Goal: Information Seeking & Learning: Learn about a topic

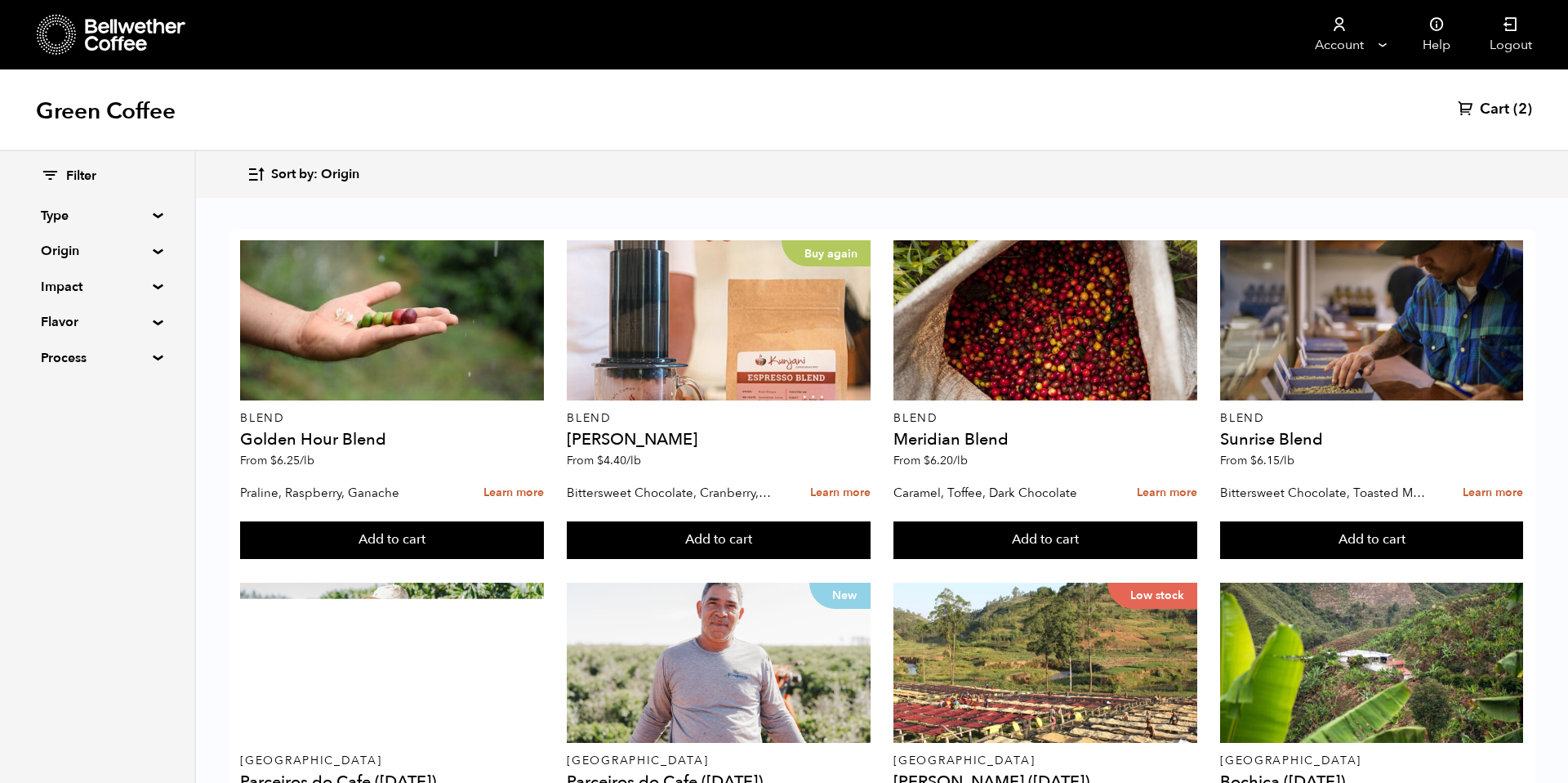
click at [306, 170] on span "Sort by: Origin" at bounding box center [315, 174] width 88 height 18
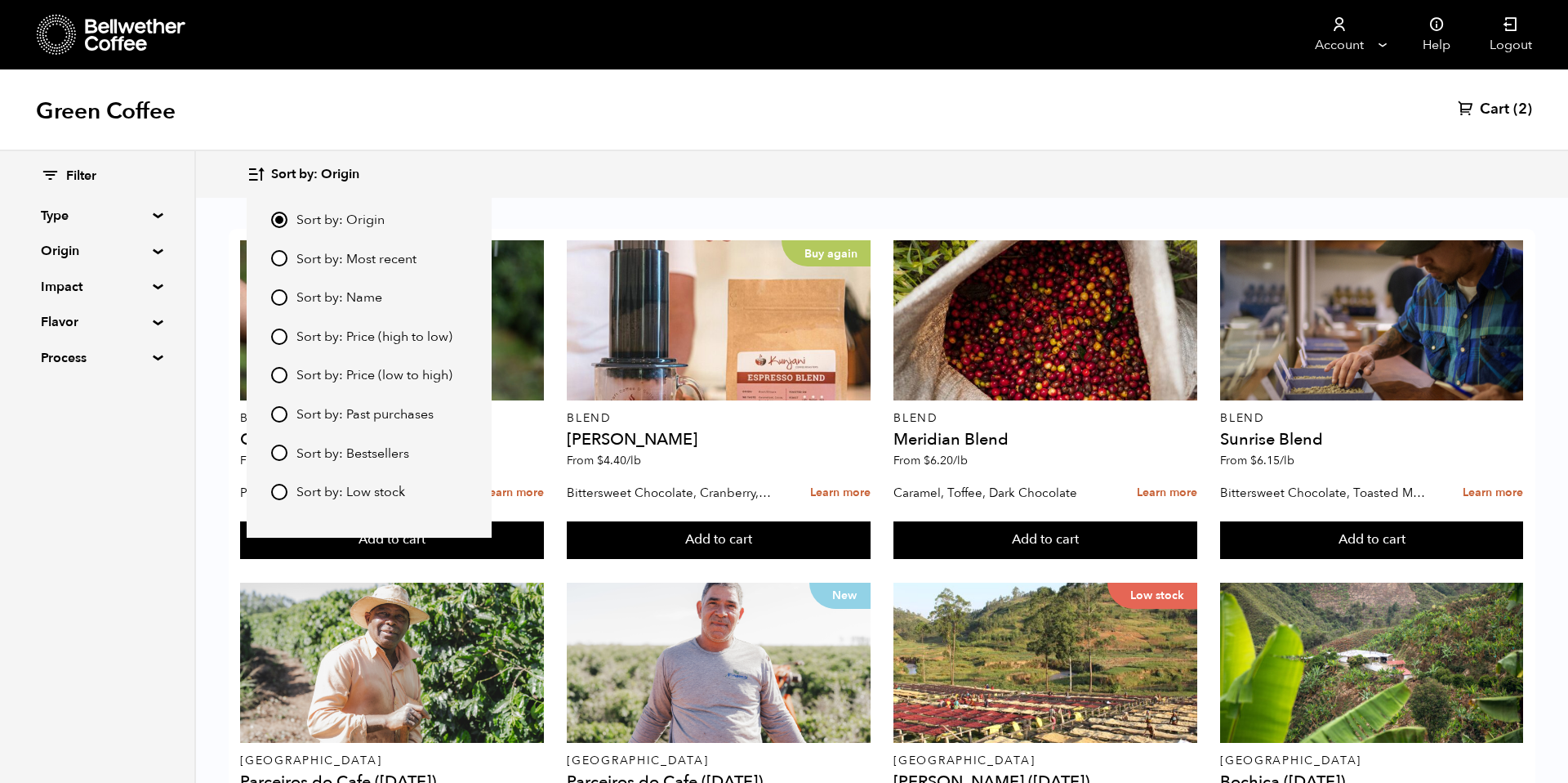
click at [296, 251] on span "Sort by: Most recent" at bounding box center [356, 260] width 120 height 18
click at [288, 251] on input "Sort by: Most recent" at bounding box center [279, 258] width 16 height 16
radio input "true"
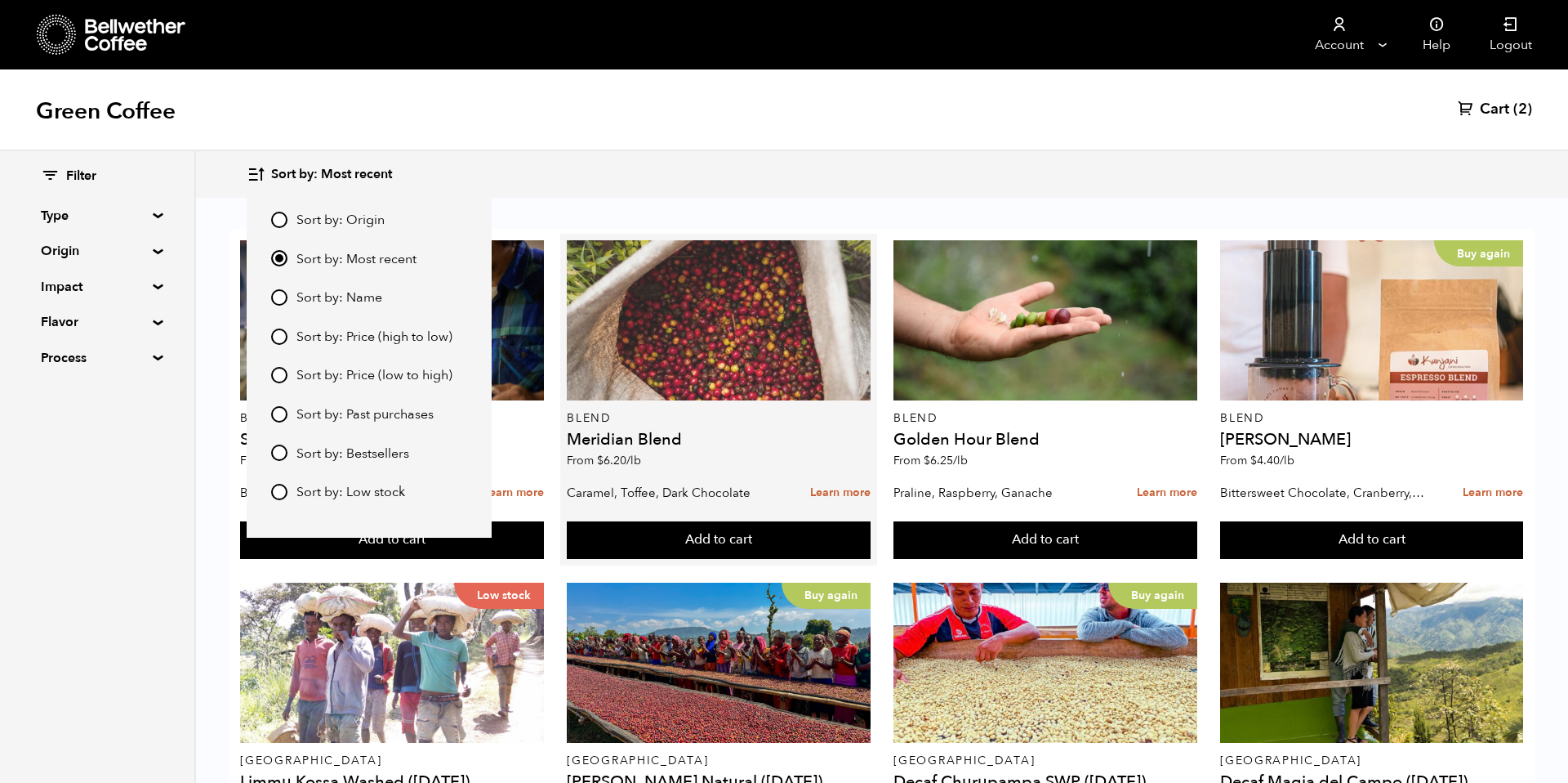
scroll to position [1196, 0]
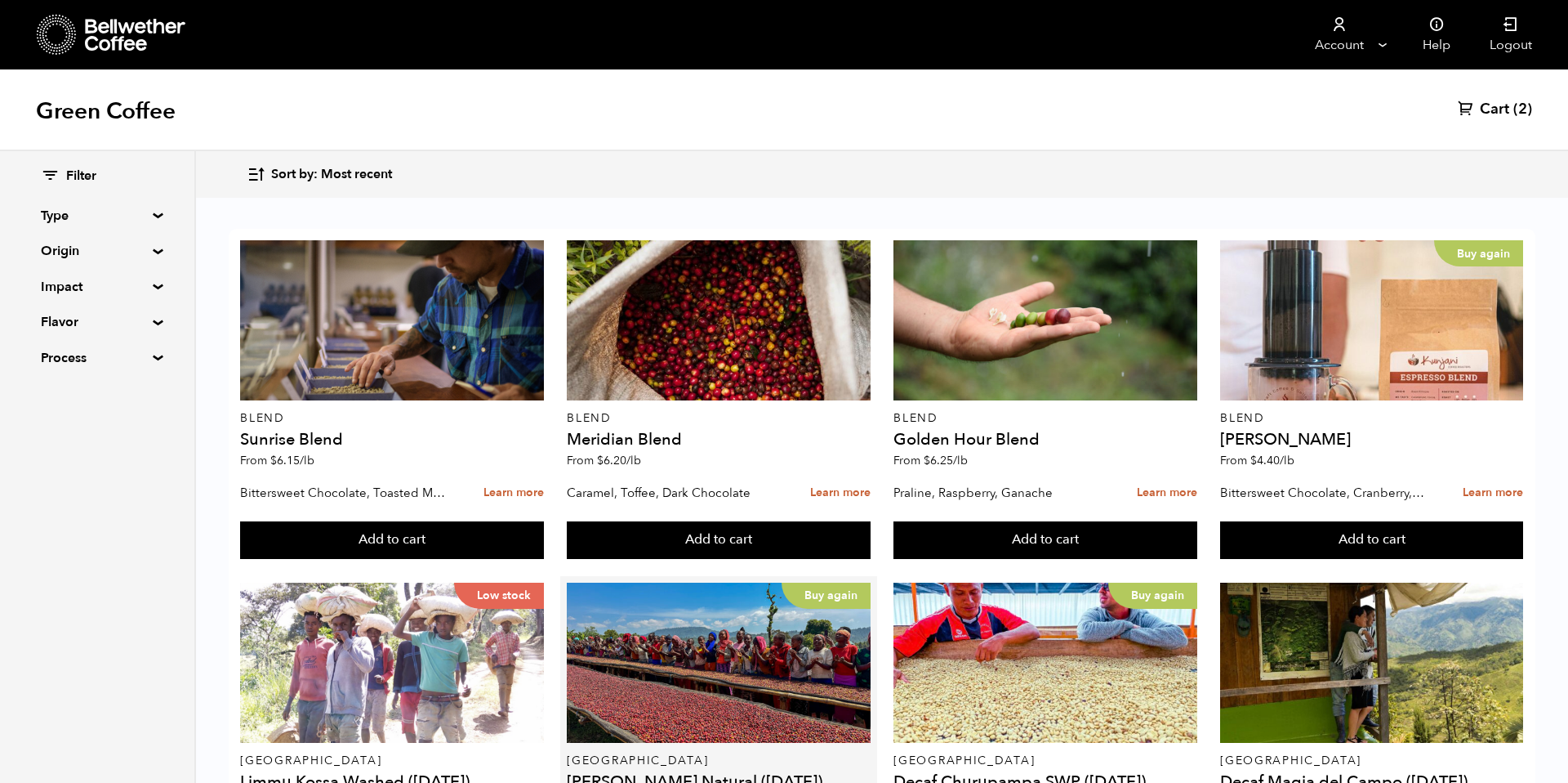
scroll to position [253, 0]
click at [58, 243] on summary "Origin" at bounding box center [97, 250] width 113 height 20
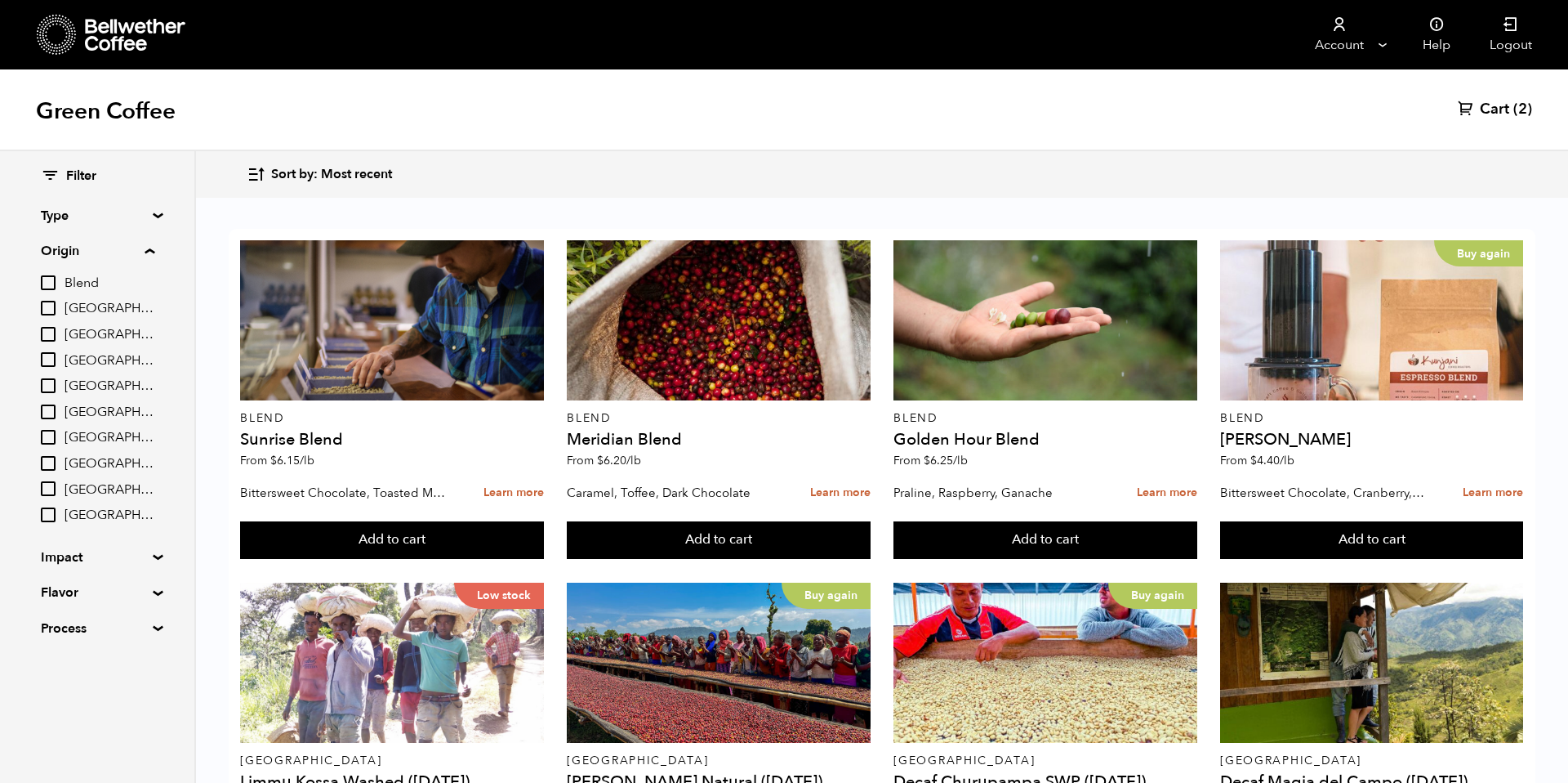
click at [85, 412] on span "[GEOGRAPHIC_DATA]" at bounding box center [109, 412] width 90 height 18
click at [0, 0] on input "[GEOGRAPHIC_DATA]" at bounding box center [0, 0] width 0 height 0
checkbox input "true"
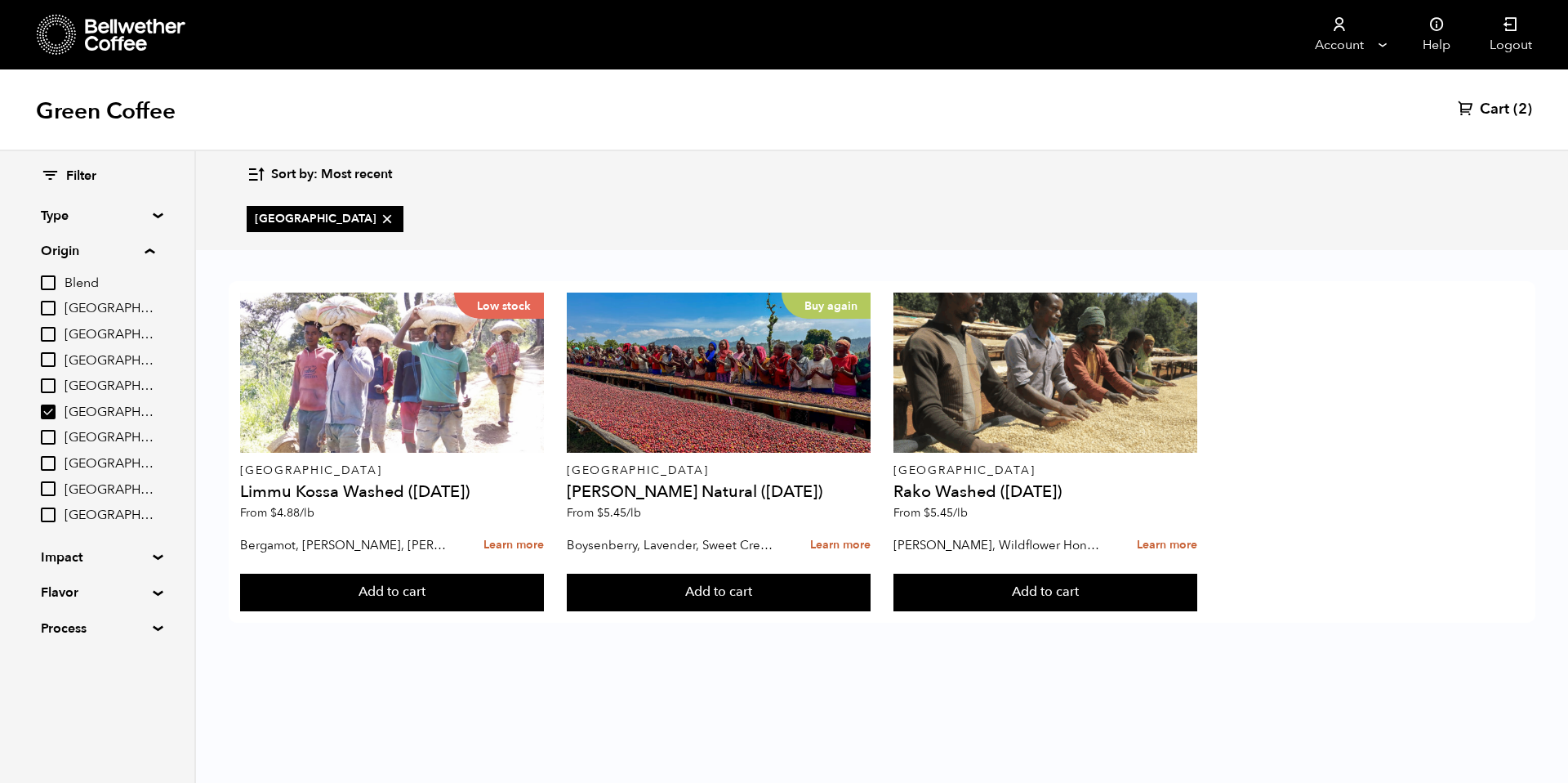
scroll to position [0, 0]
click at [1288, 406] on div "Low stock [GEOGRAPHIC_DATA] Limmu Kossa Washed ([DATE]) From $ 4.88 /lb Bergamo…" at bounding box center [882, 452] width 1307 height 342
